Goal: Task Accomplishment & Management: Complete application form

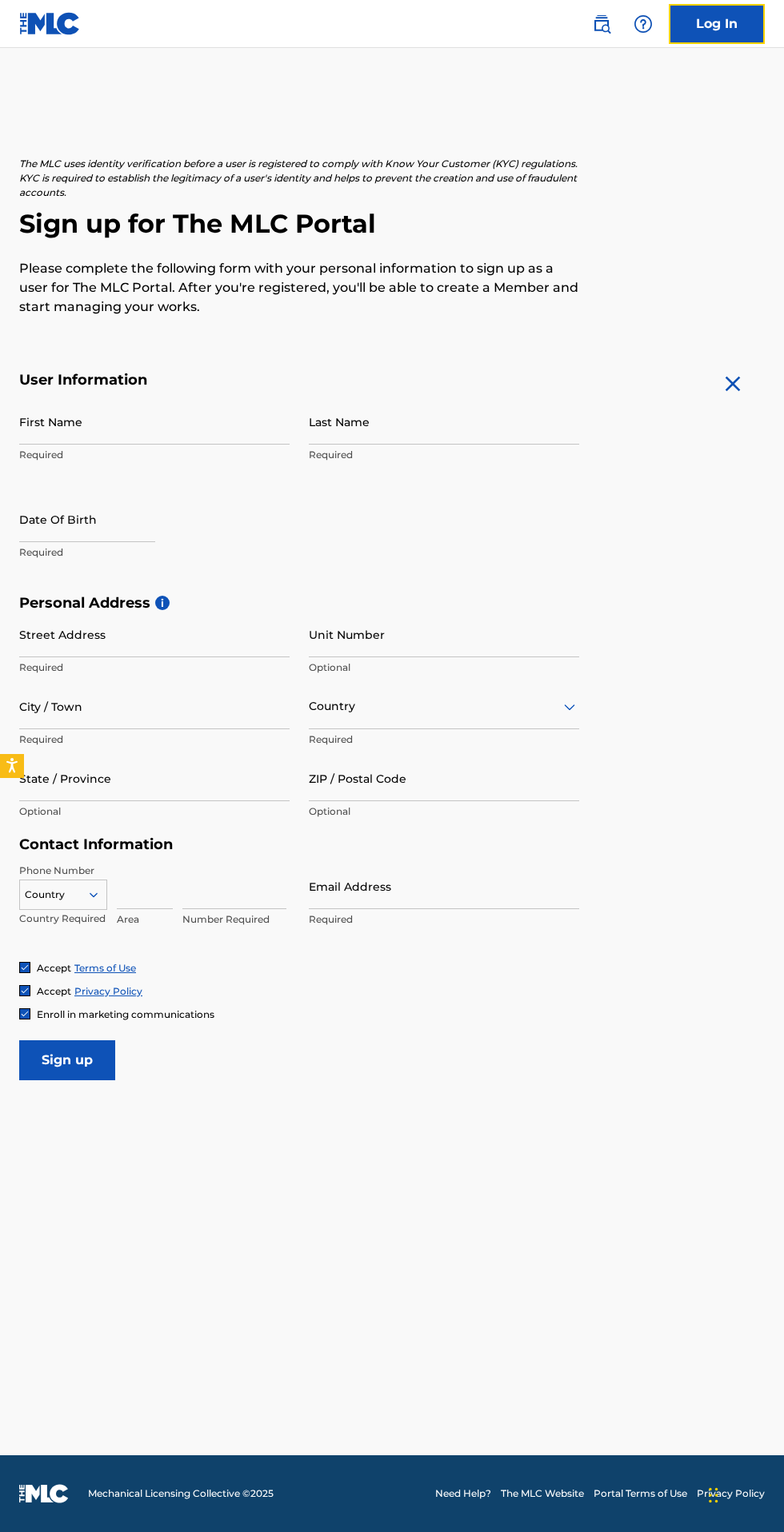
click at [720, 23] on link "Log In" at bounding box center [716, 23] width 96 height 40
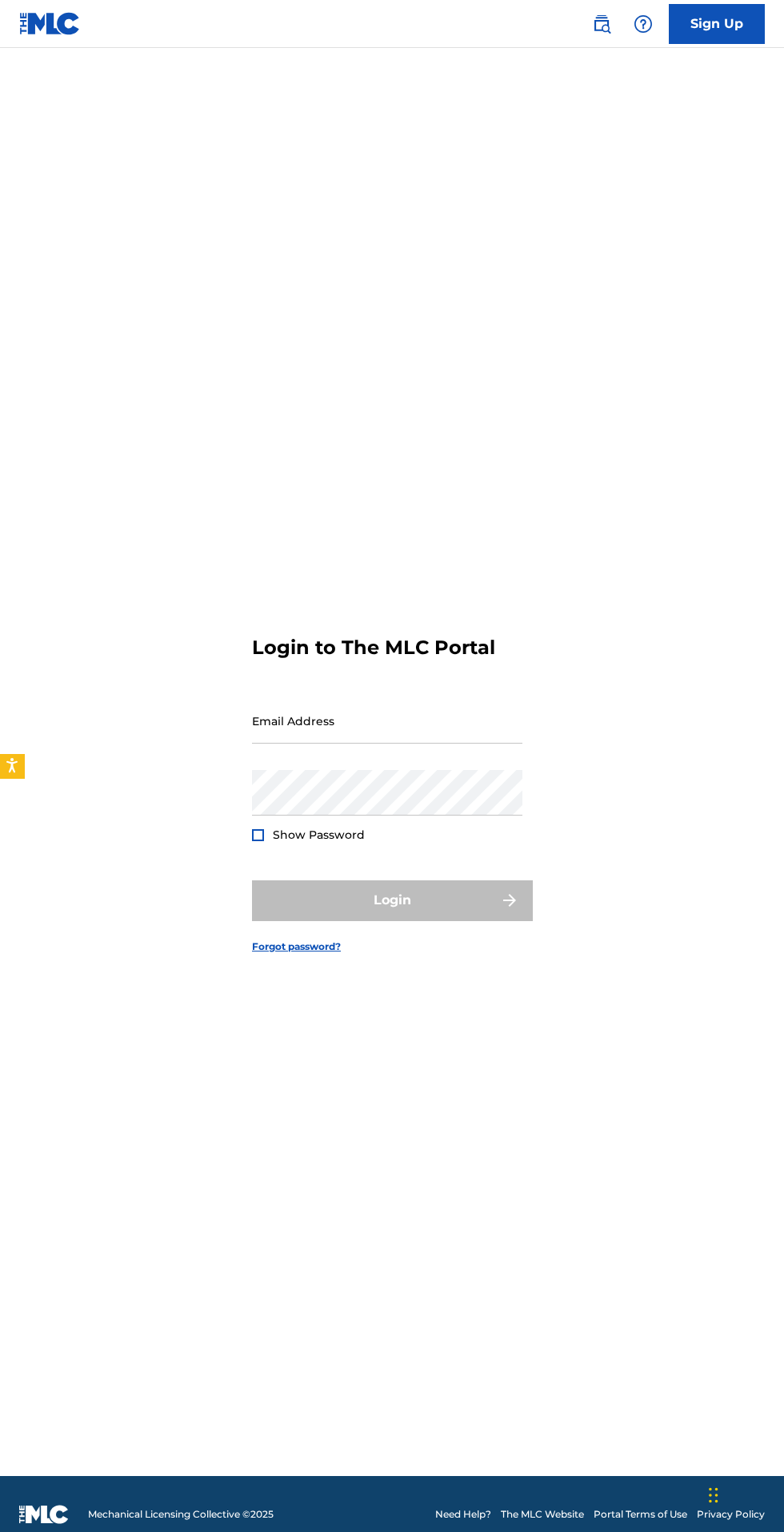
click at [403, 743] on input "Email Address" at bounding box center [387, 720] width 270 height 45
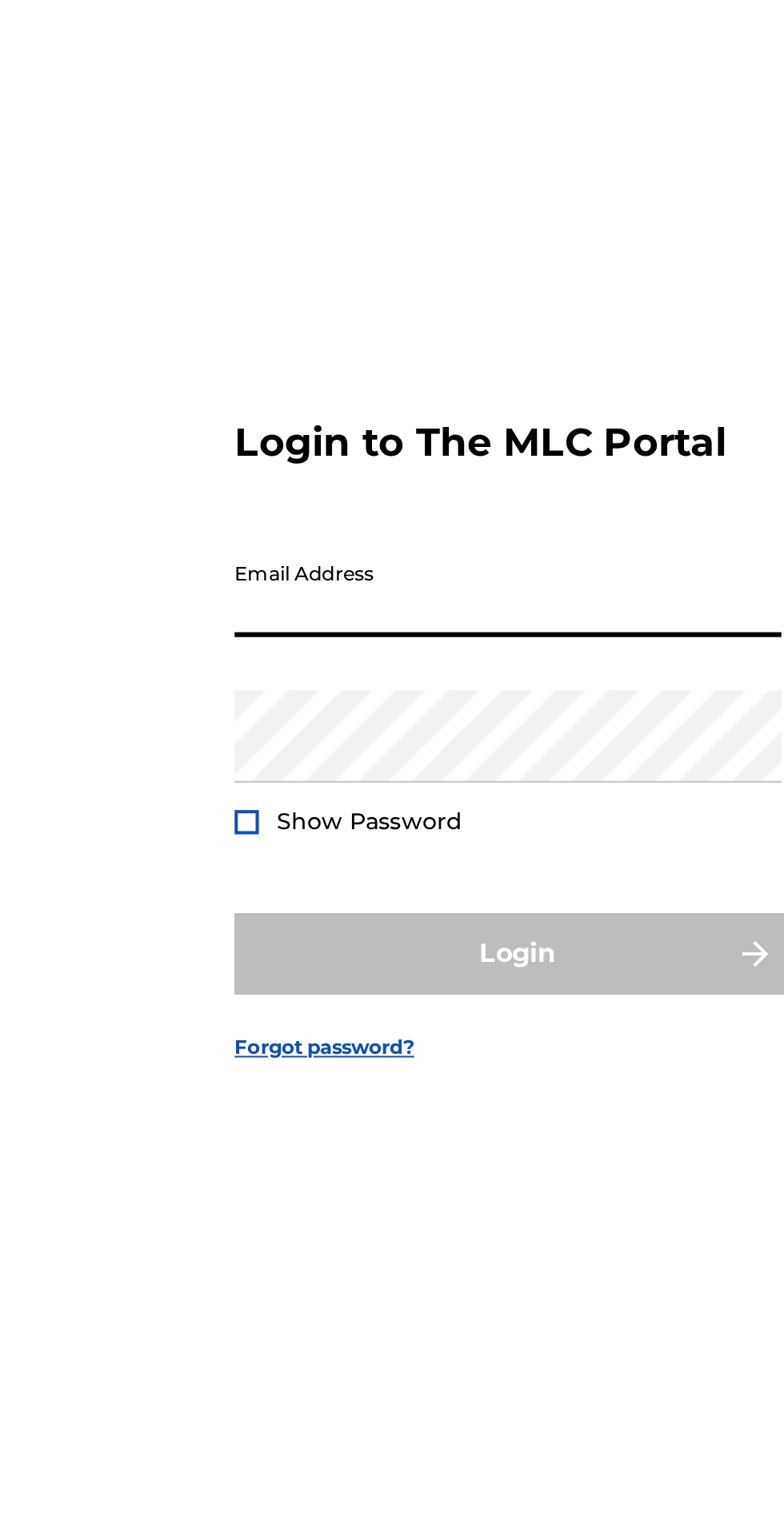
click at [326, 587] on form "Login to The MLC Portal Email Address Password Show Password Login Forgot passw…" at bounding box center [392, 782] width 280 height 1389
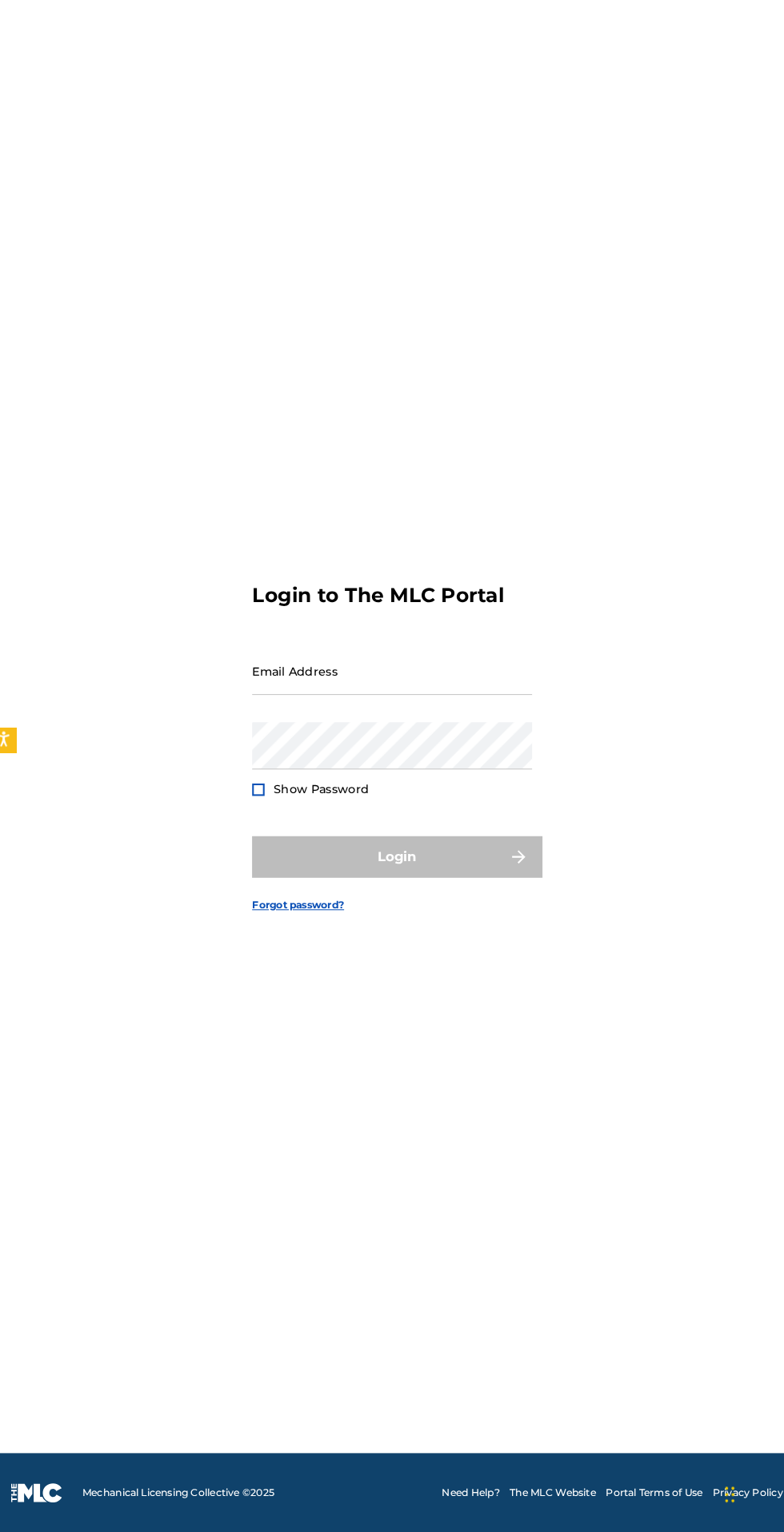
scroll to position [70, 0]
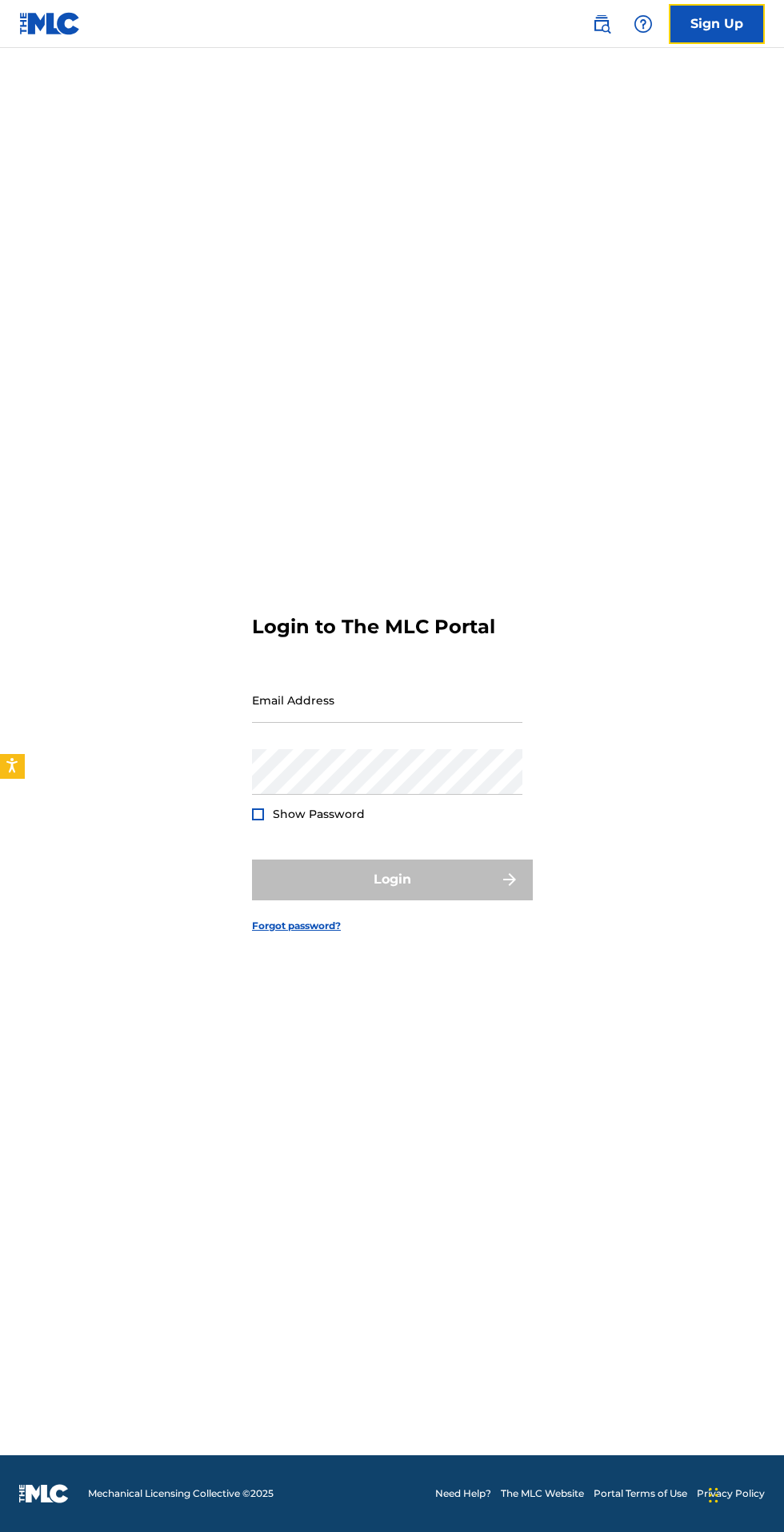
click at [723, 23] on link "Sign Up" at bounding box center [716, 23] width 96 height 40
